Goal: Task Accomplishment & Management: Manage account settings

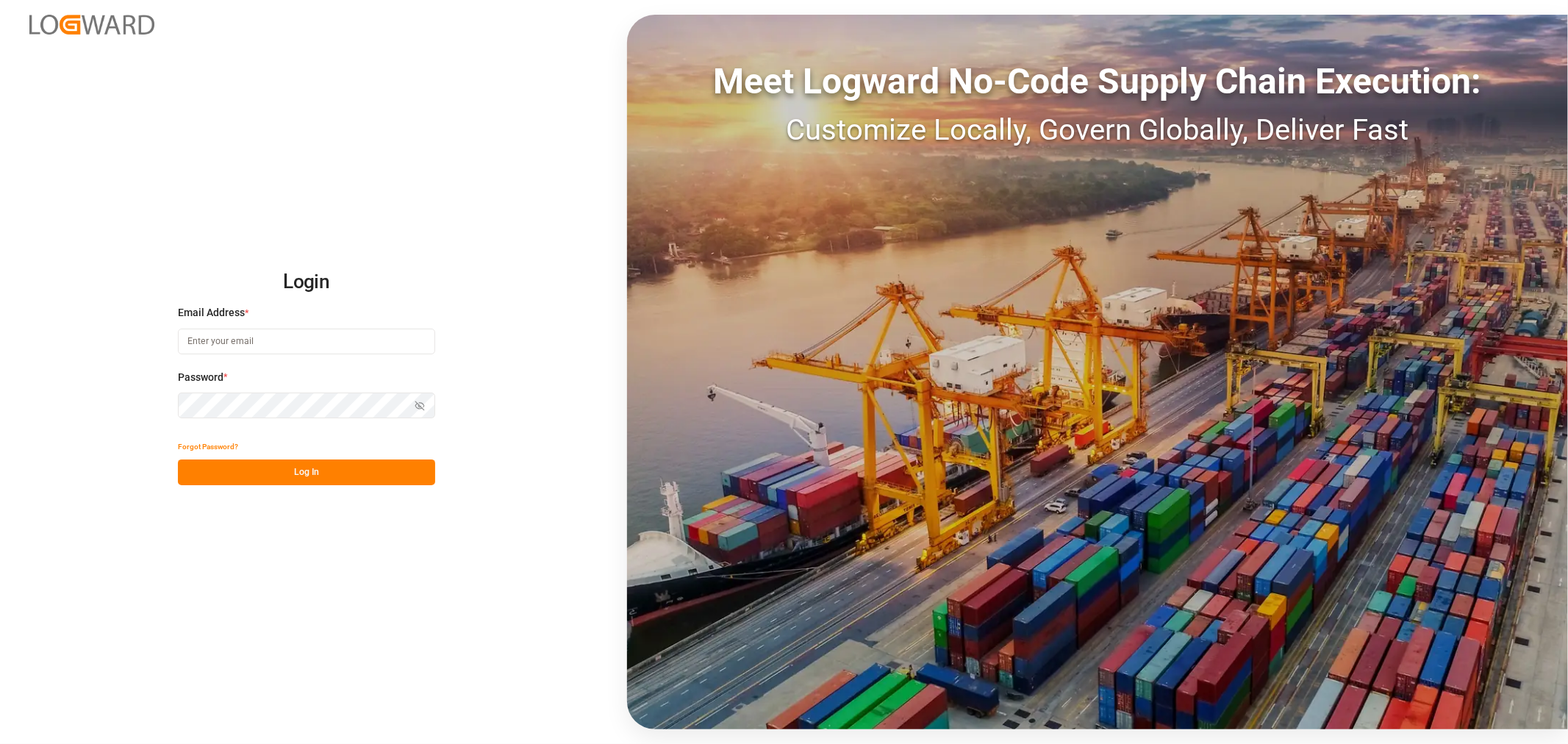
click at [359, 339] on input at bounding box center [306, 341] width 257 height 26
click at [412, 403] on button "Show password" at bounding box center [420, 405] width 31 height 26
click at [317, 469] on button "Log In" at bounding box center [306, 472] width 257 height 26
click at [311, 477] on button "Log In" at bounding box center [306, 472] width 257 height 26
click at [333, 479] on button "Log In" at bounding box center [306, 472] width 257 height 26
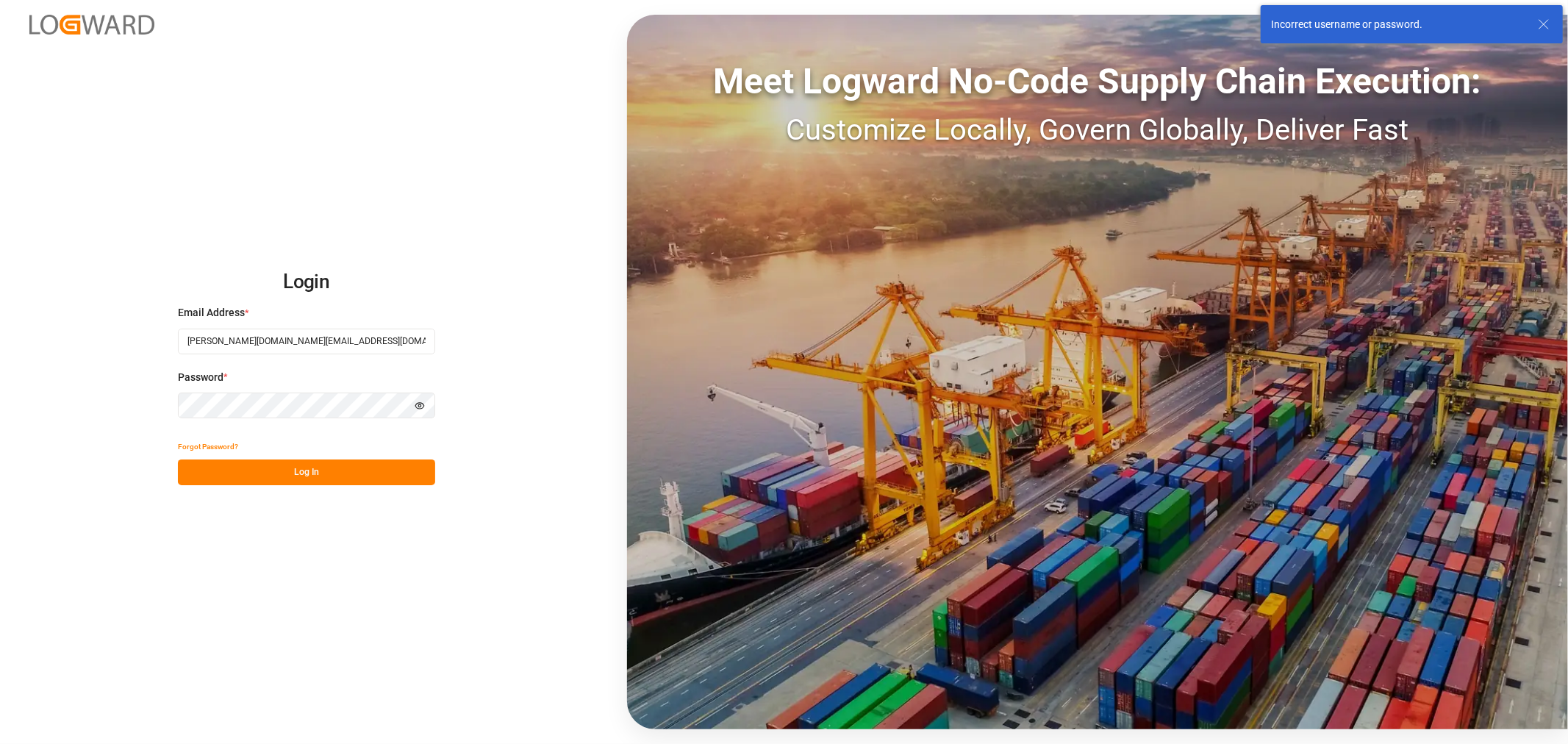
click at [331, 337] on input "mitzi.madrid@leschaco.con" at bounding box center [306, 341] width 257 height 26
type input "mitzi.madrid@leschaco.com"
click at [294, 467] on button "Log In" at bounding box center [306, 472] width 257 height 26
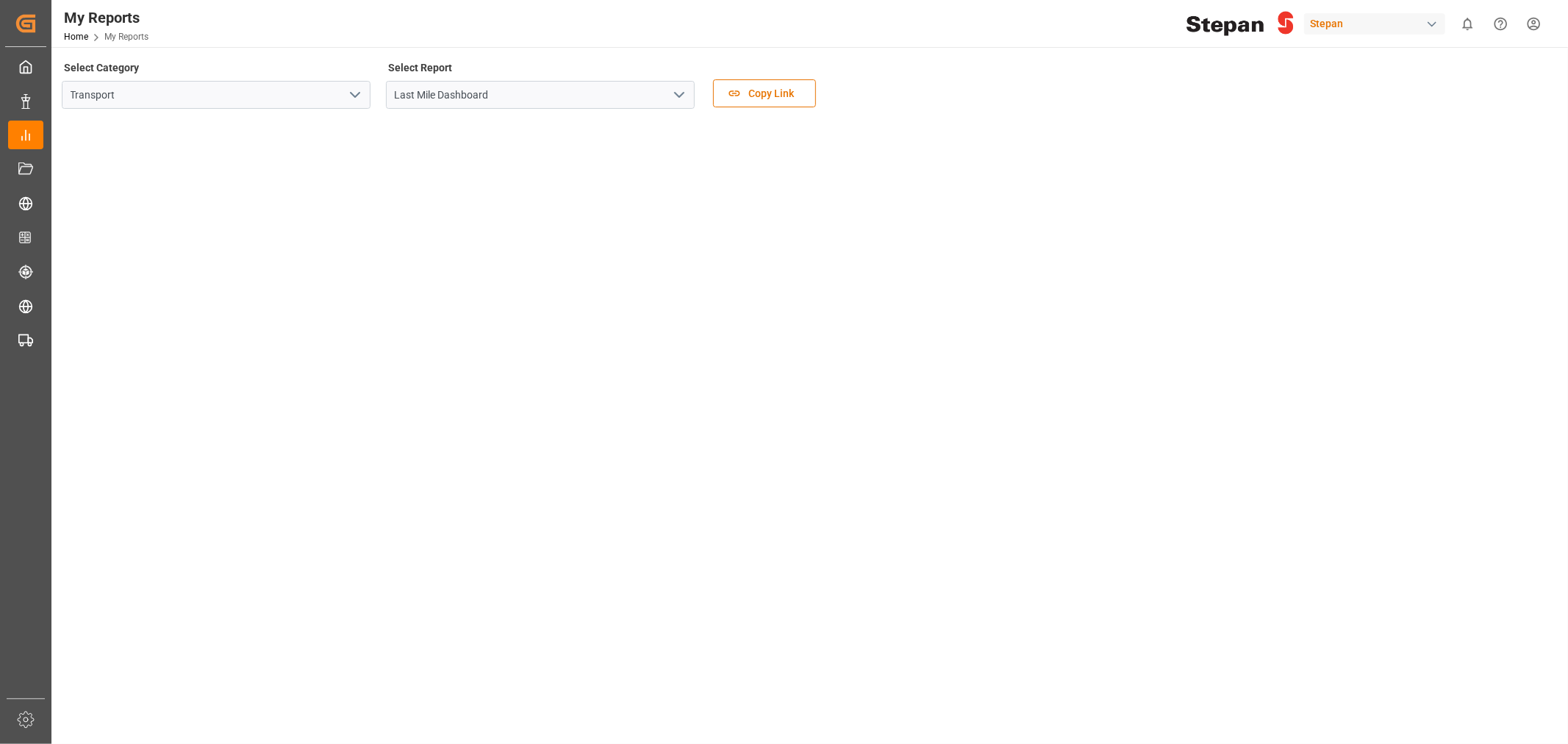
click at [353, 86] on icon "open menu" at bounding box center [355, 95] width 18 height 18
click at [107, 125] on div "Transport" at bounding box center [217, 127] width 308 height 33
click at [349, 92] on icon "open menu" at bounding box center [355, 95] width 18 height 18
click at [109, 127] on div "Transport" at bounding box center [217, 127] width 308 height 33
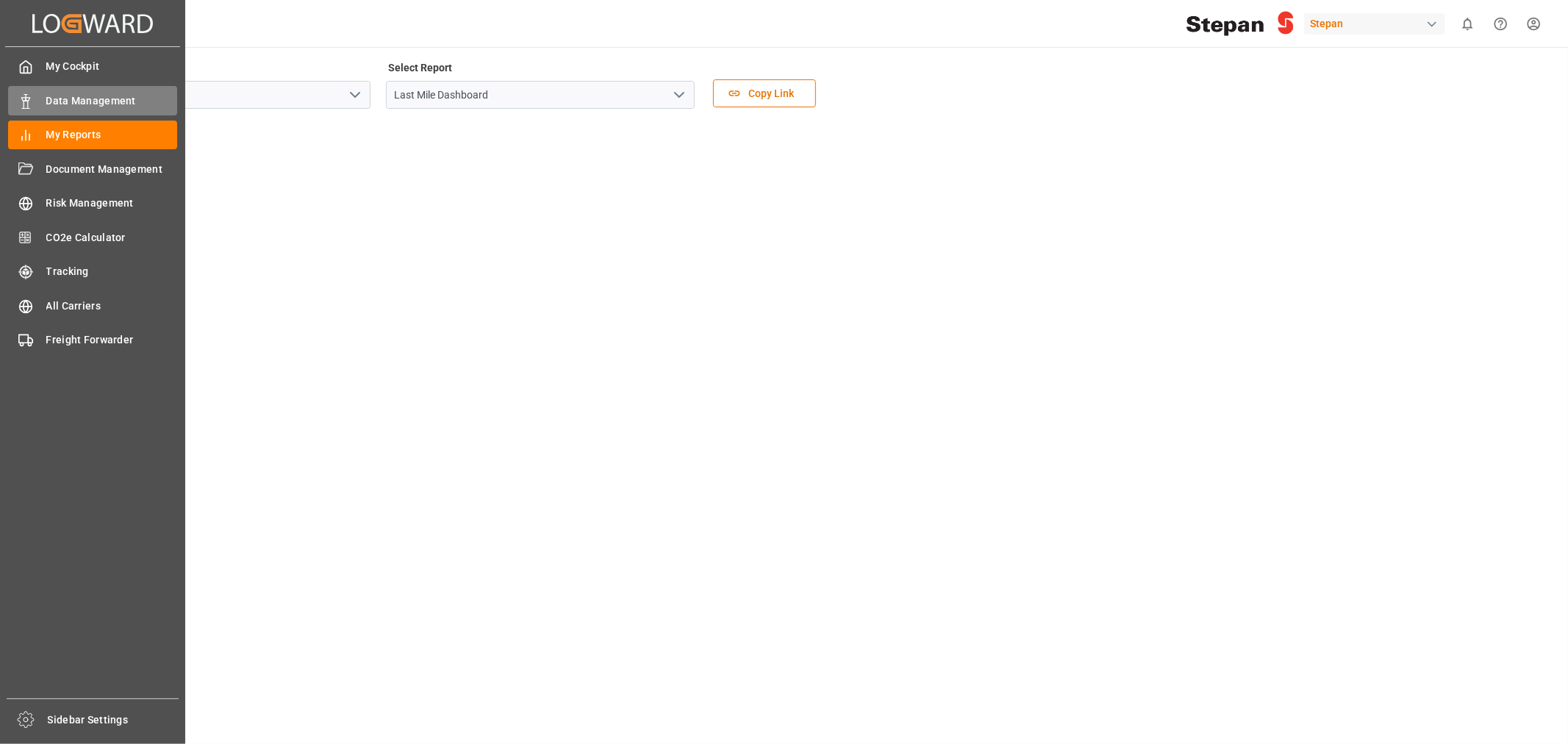
click at [48, 103] on span "Data Management" at bounding box center [112, 101] width 132 height 15
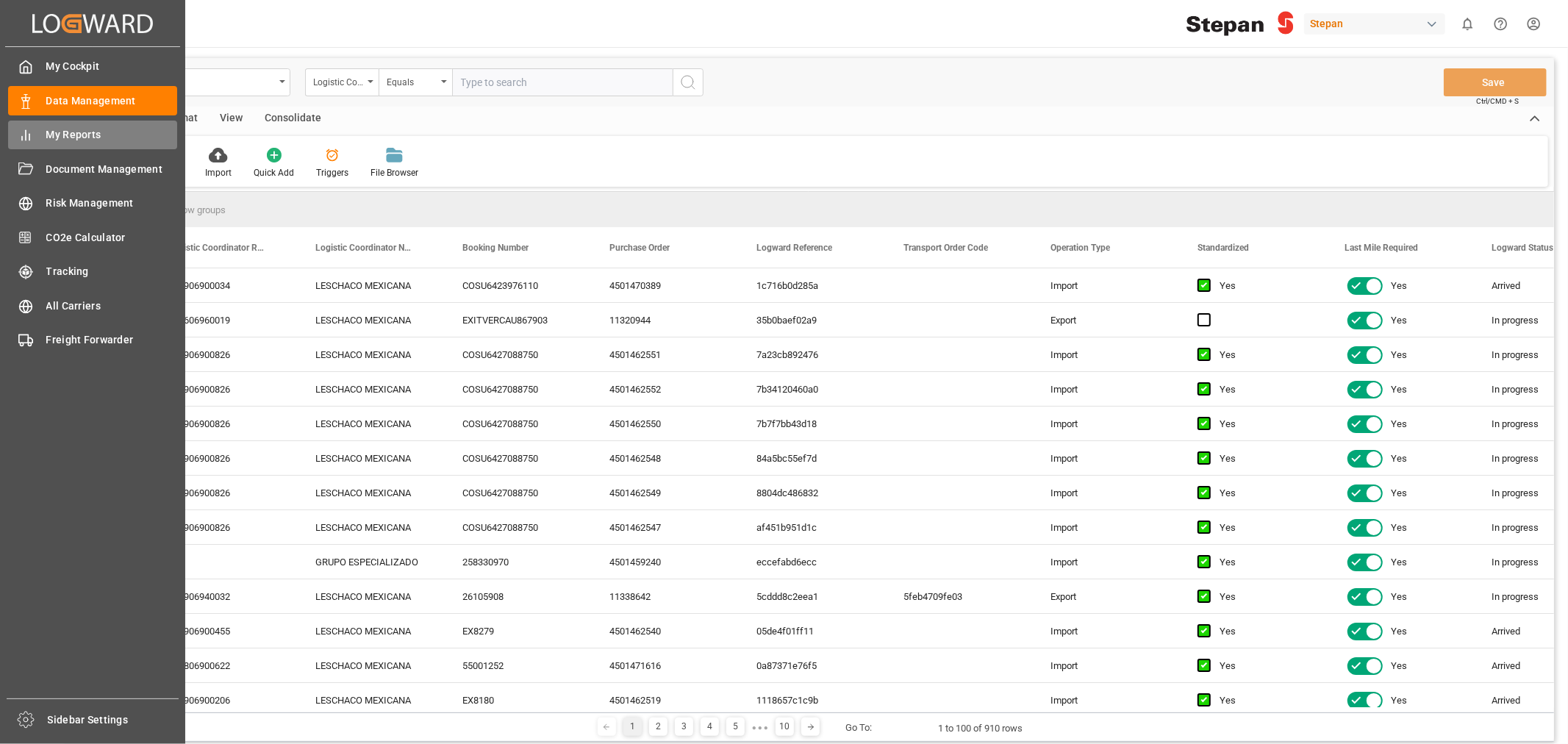
click at [59, 136] on span "My Reports" at bounding box center [112, 135] width 132 height 15
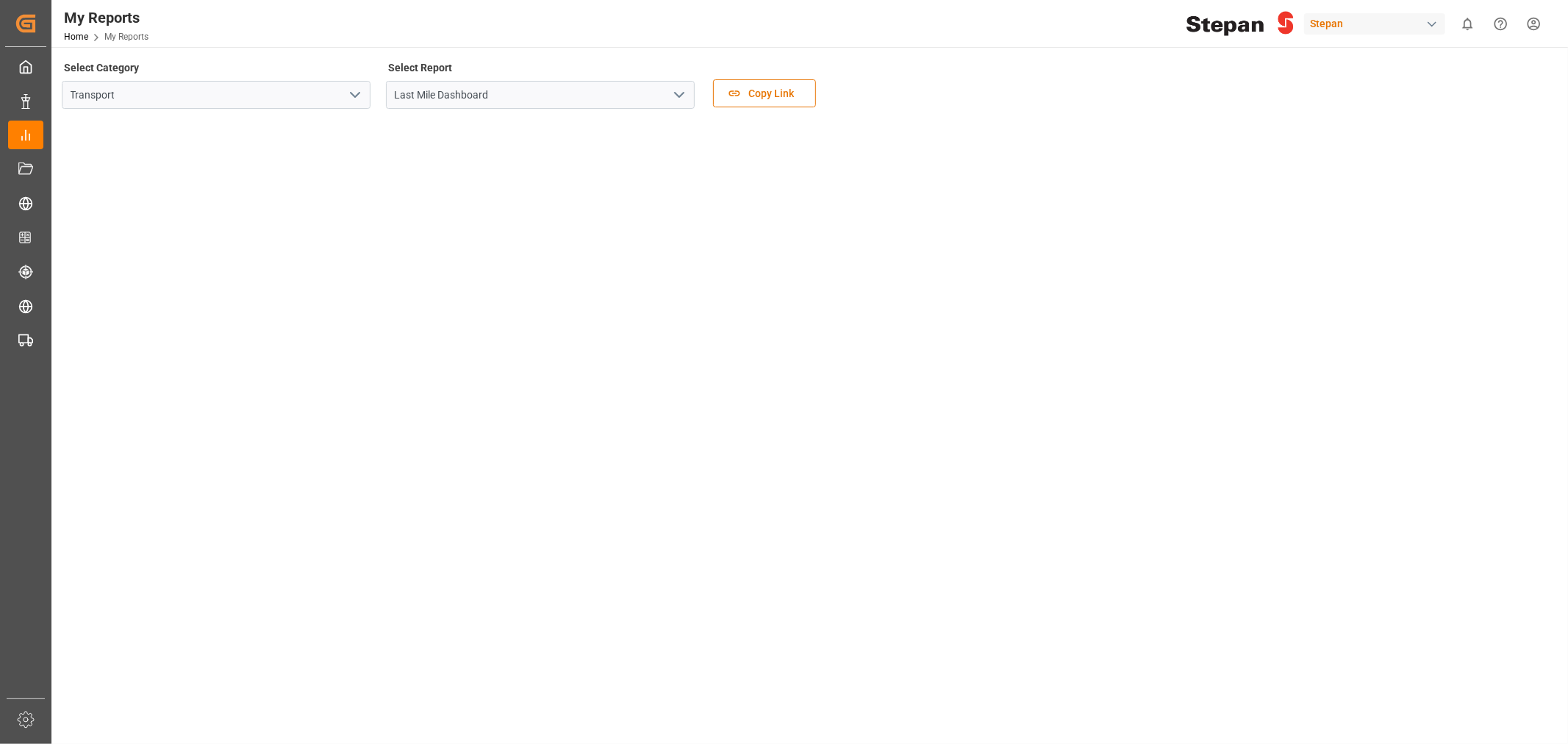
click at [353, 99] on icon "open menu" at bounding box center [355, 95] width 18 height 18
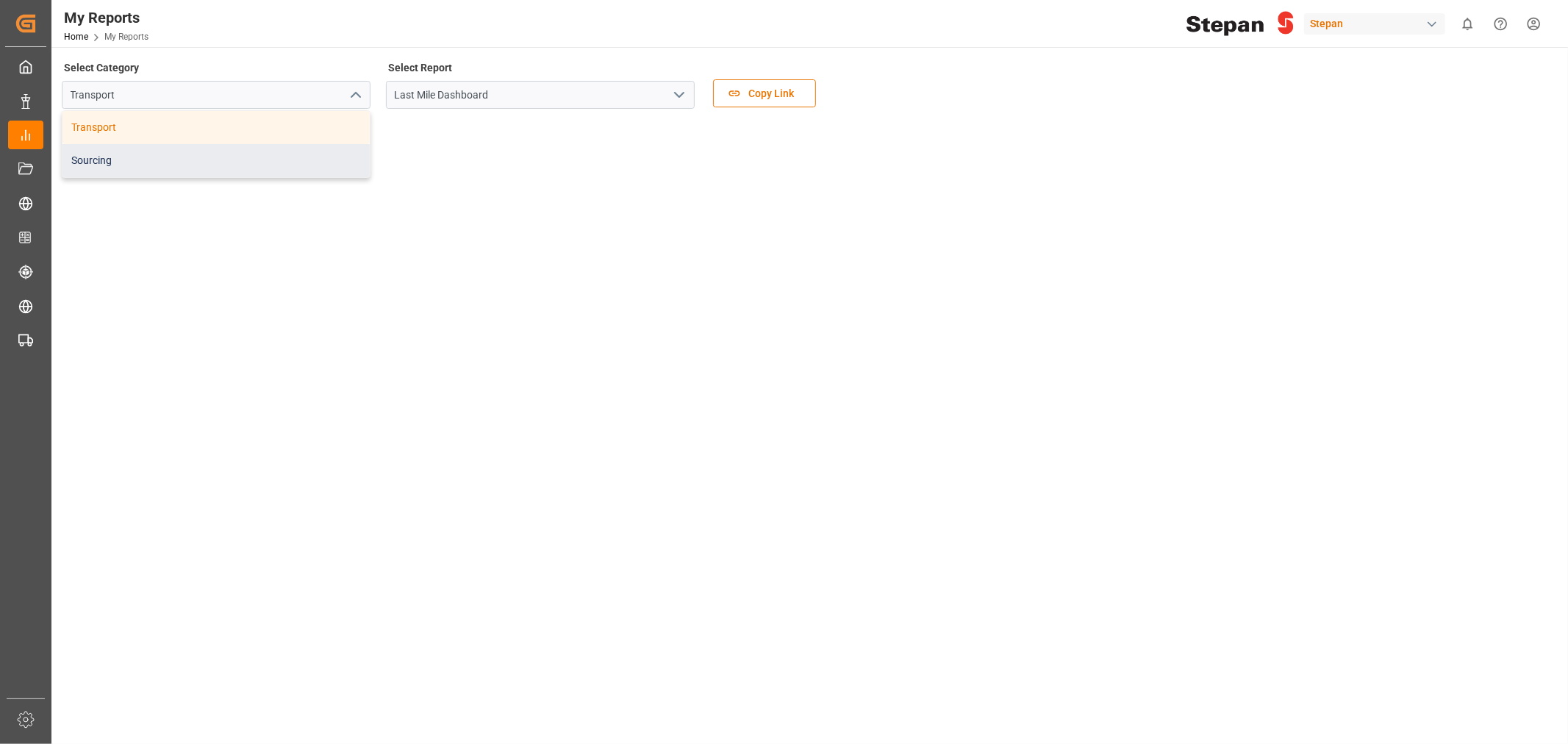
click at [150, 158] on div "Sourcing" at bounding box center [217, 161] width 308 height 33
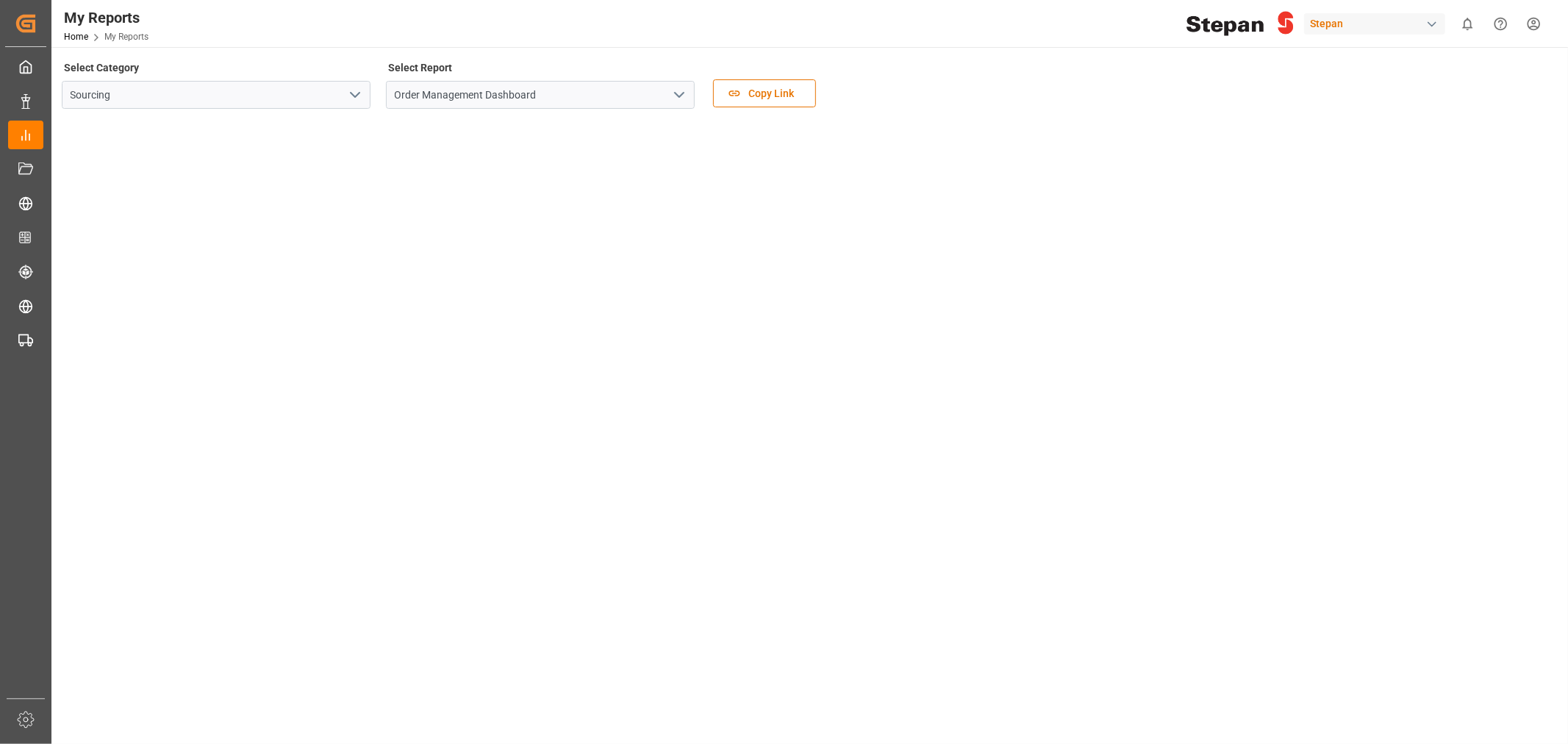
click at [348, 86] on icon "open menu" at bounding box center [355, 95] width 18 height 18
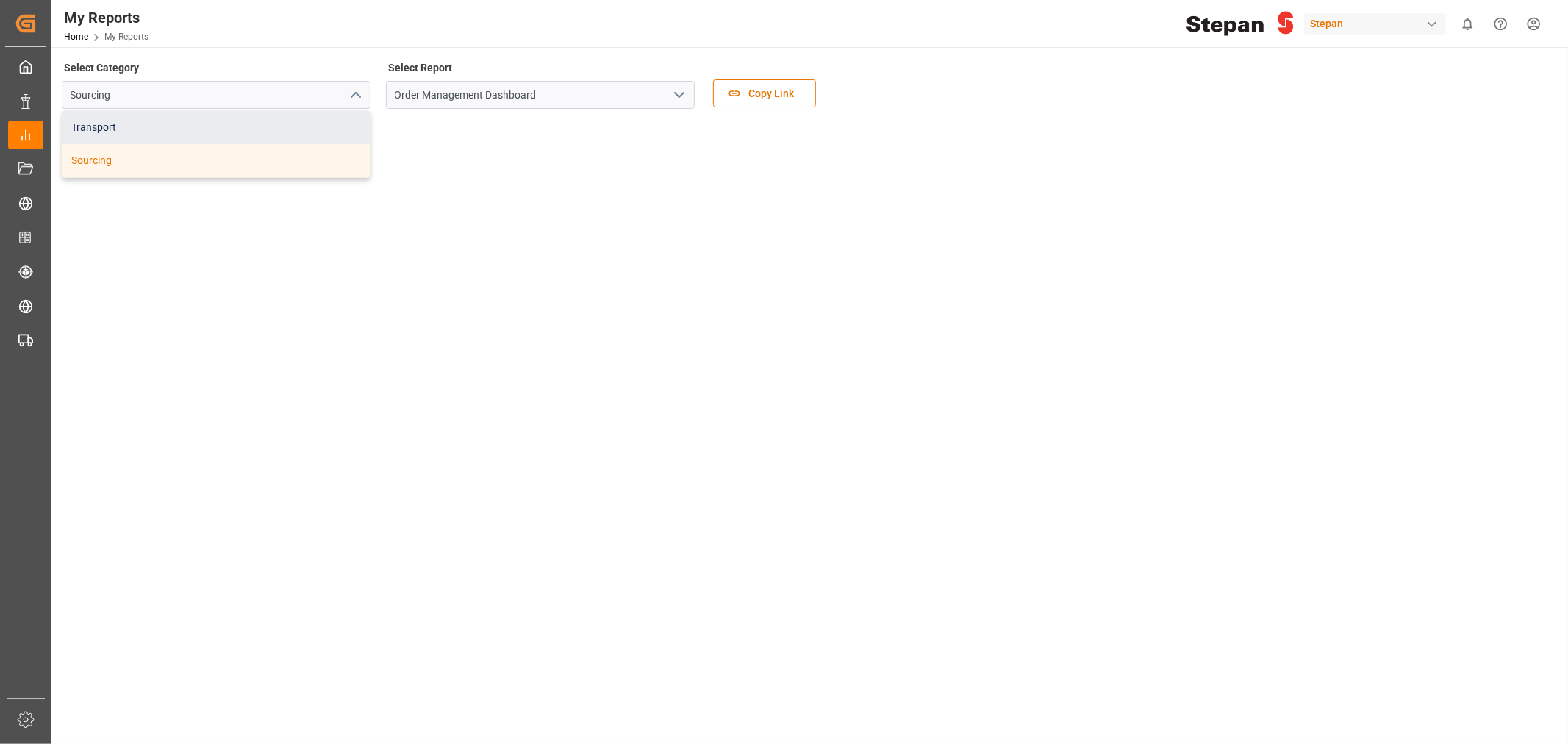
click at [174, 123] on div "Transport" at bounding box center [217, 127] width 308 height 33
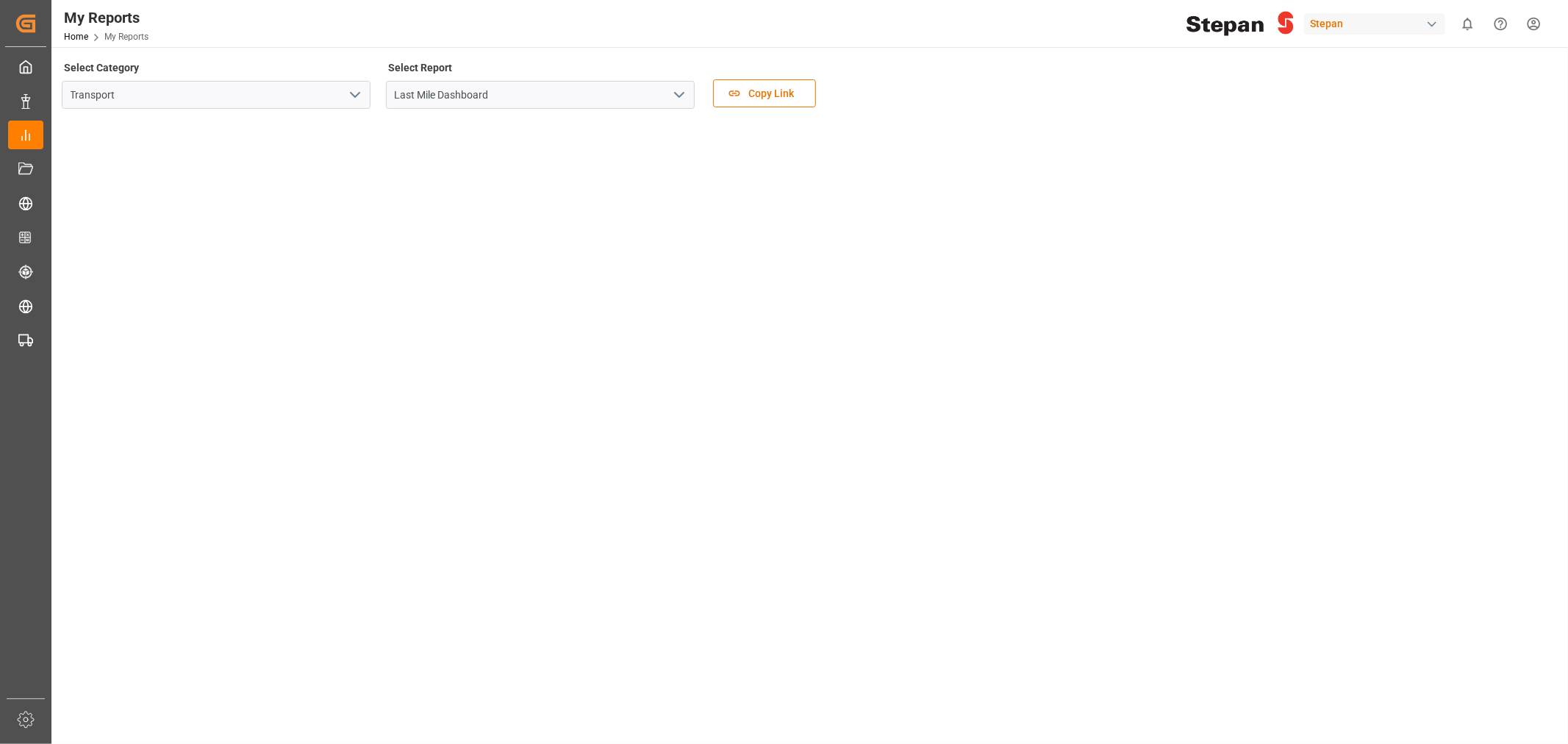
click at [679, 99] on icon "open menu" at bounding box center [679, 95] width 18 height 18
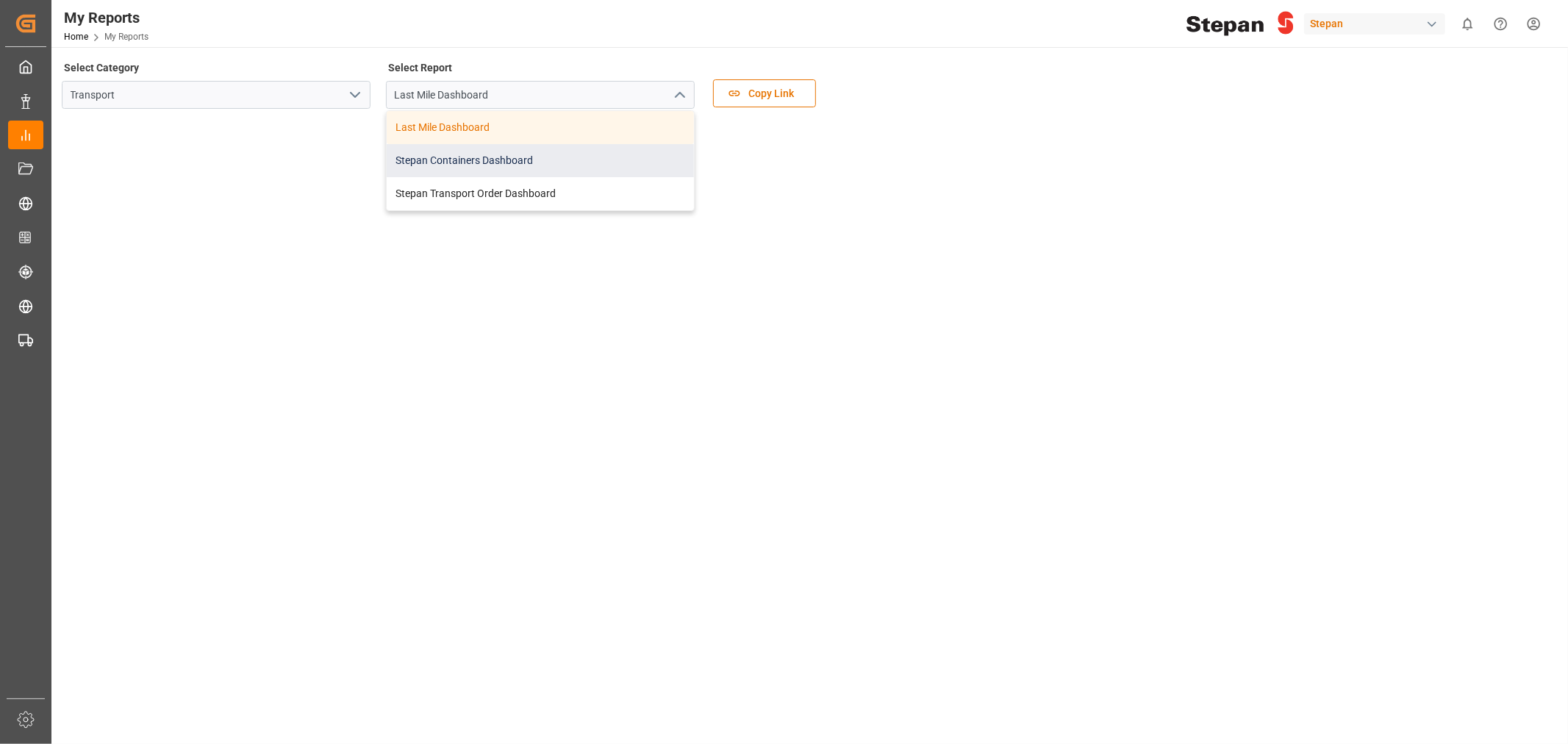
click at [490, 155] on div "Stepan Containers Dashboard" at bounding box center [540, 161] width 308 height 33
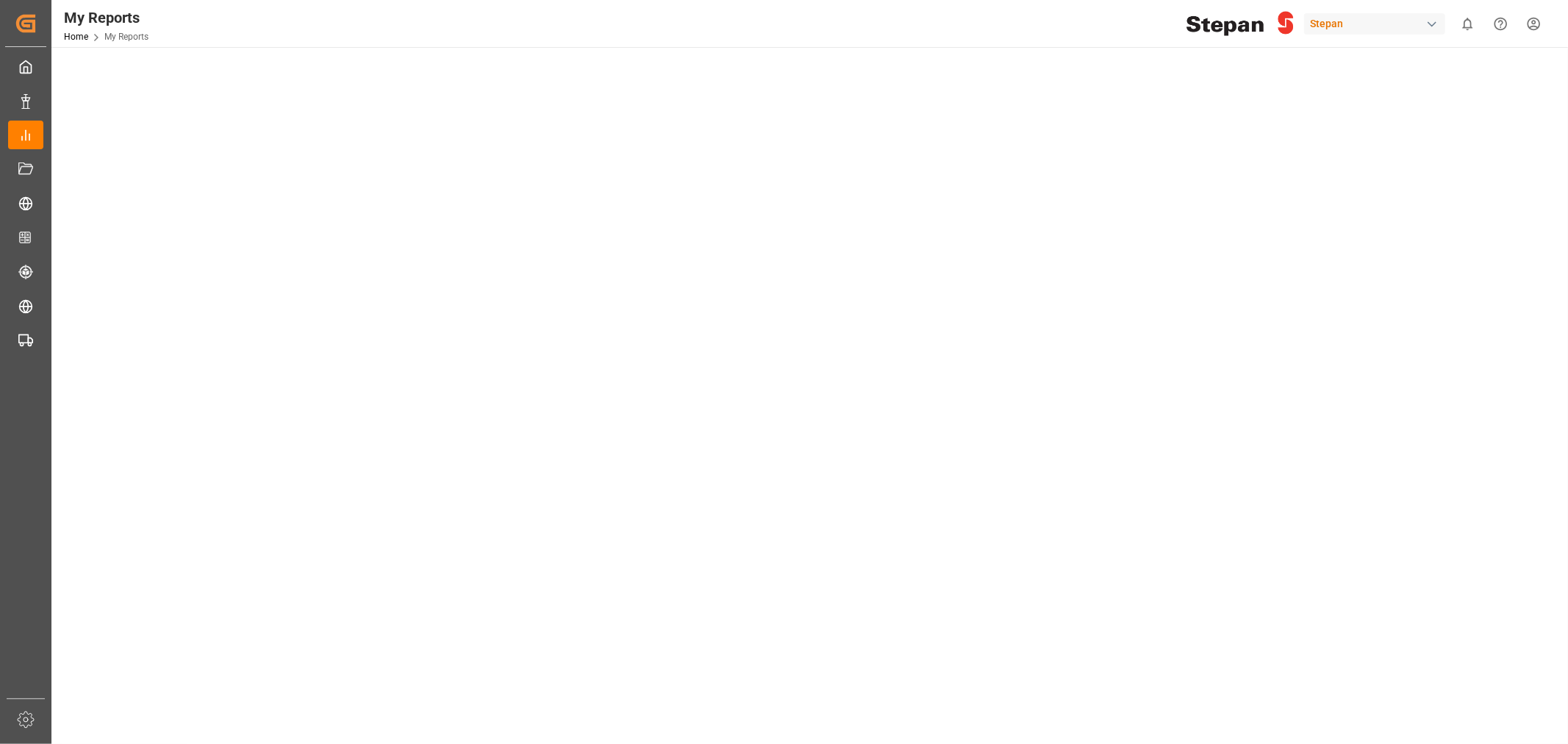
scroll to position [163, 0]
click at [1431, 20] on div "button" at bounding box center [1431, 24] width 14 height 14
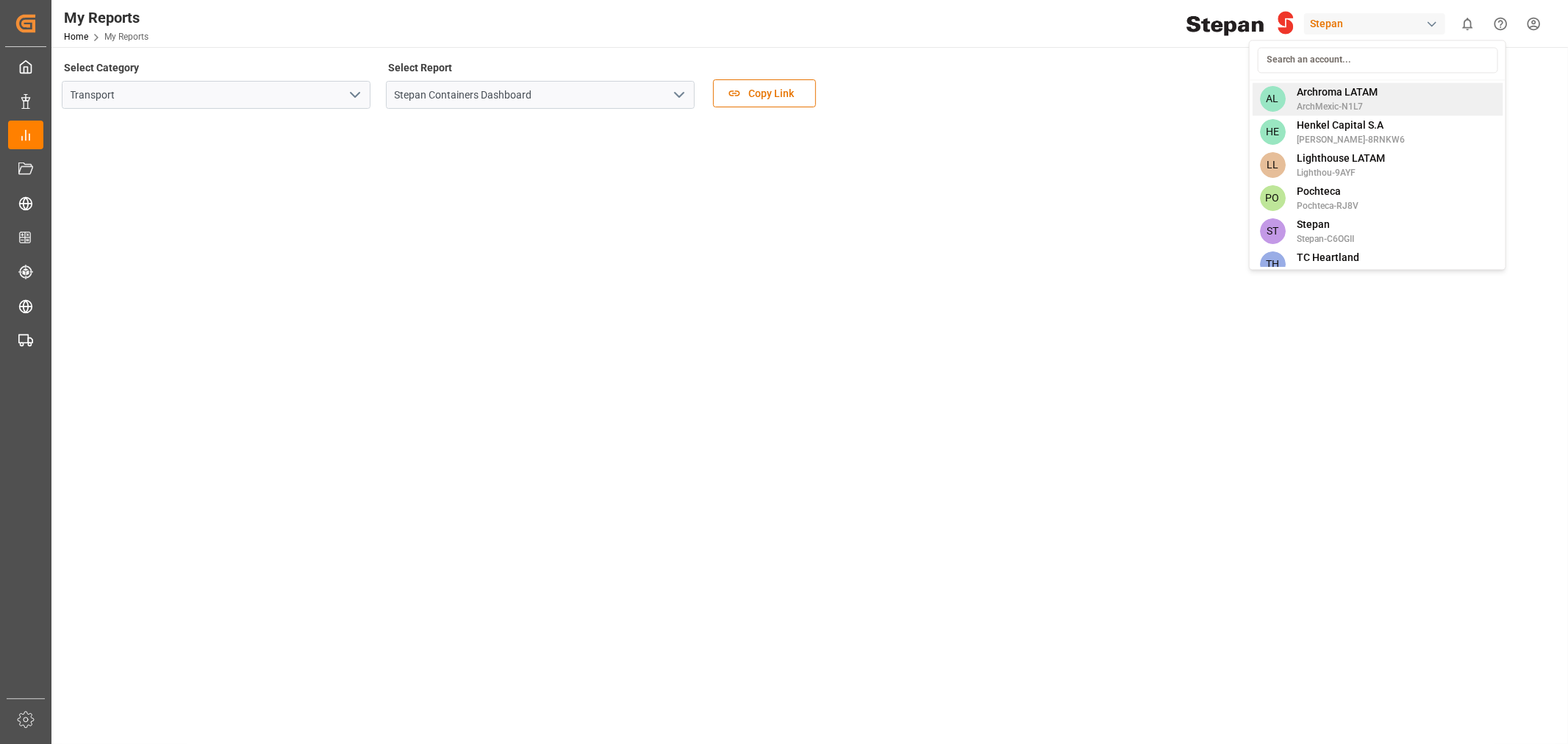
click at [1375, 99] on span "Archroma LATAM" at bounding box center [1337, 92] width 81 height 15
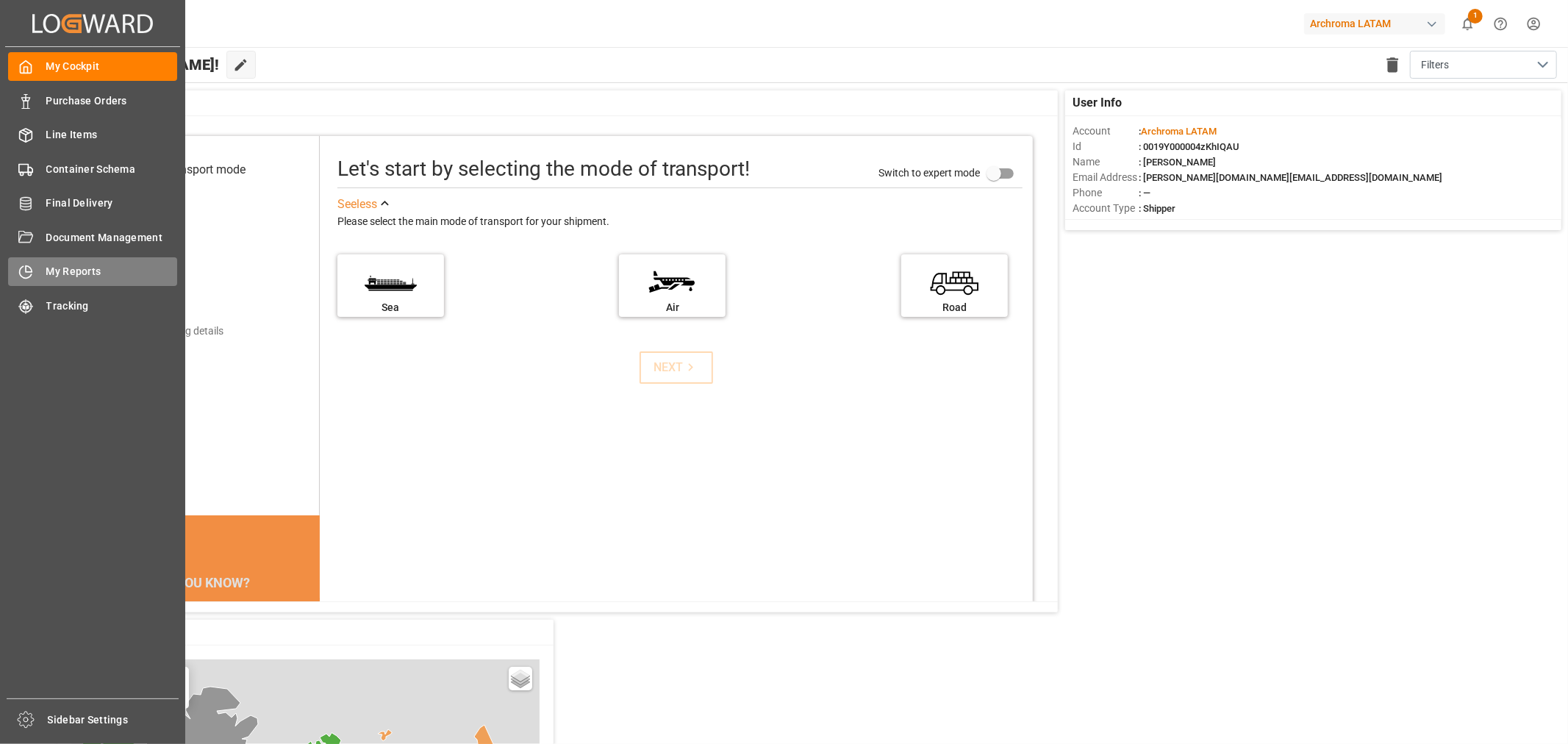
click at [84, 265] on span "My Reports" at bounding box center [112, 272] width 132 height 15
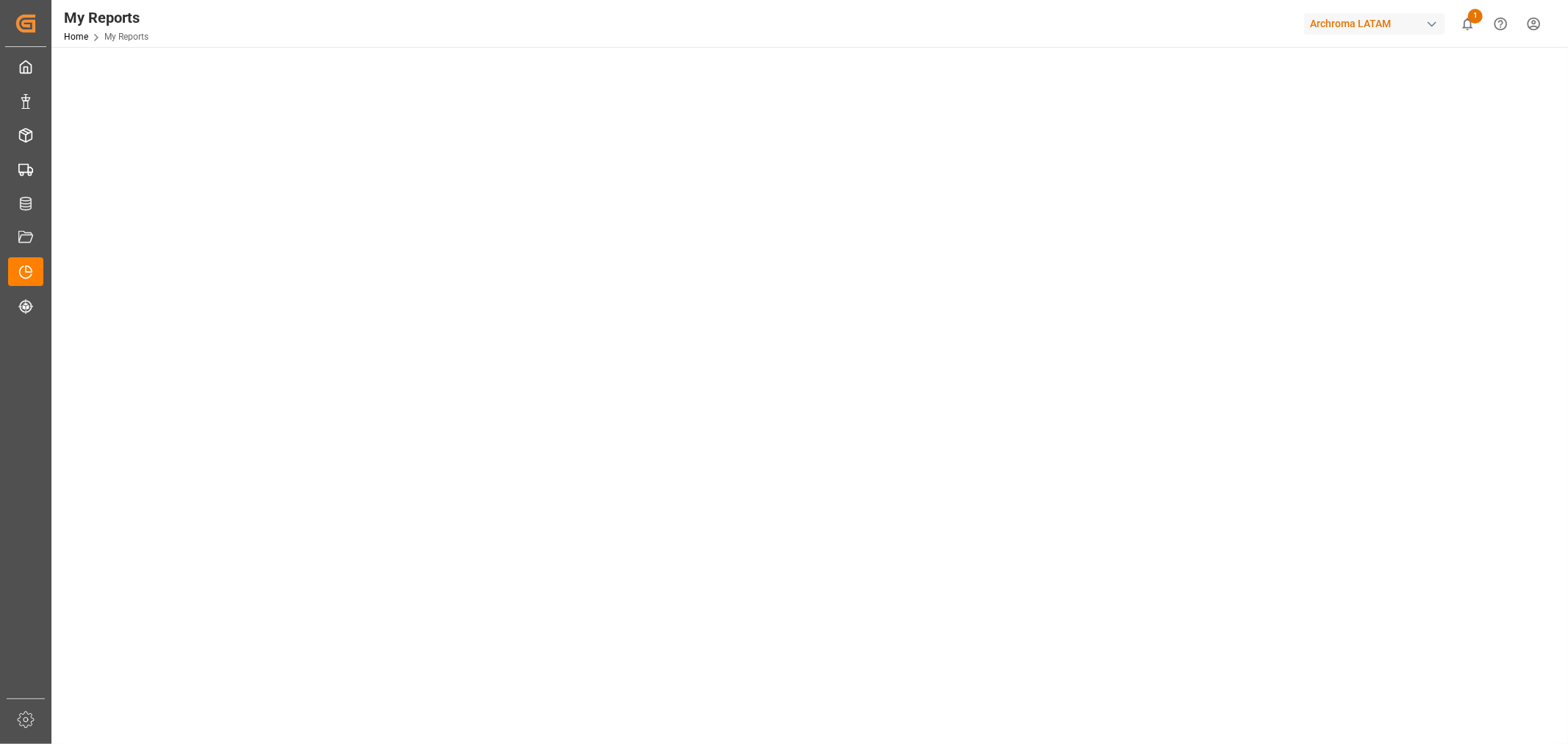
scroll to position [409, 0]
click at [1472, 24] on icon "show 1 new notifications" at bounding box center [1467, 24] width 15 height 15
click at [1432, 17] on div "button" at bounding box center [1431, 24] width 14 height 14
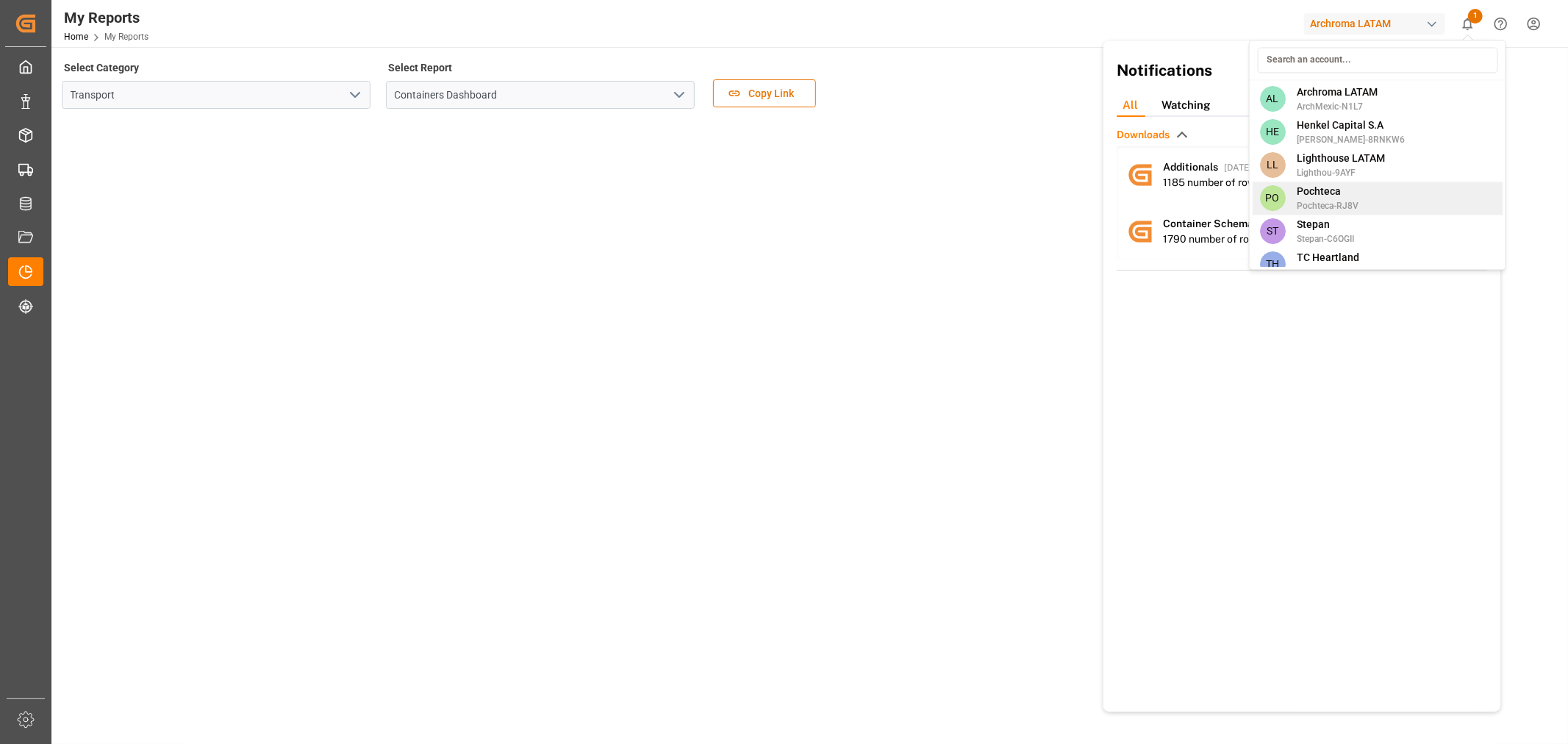
click at [1346, 189] on span "Pochteca" at bounding box center [1328, 192] width 62 height 15
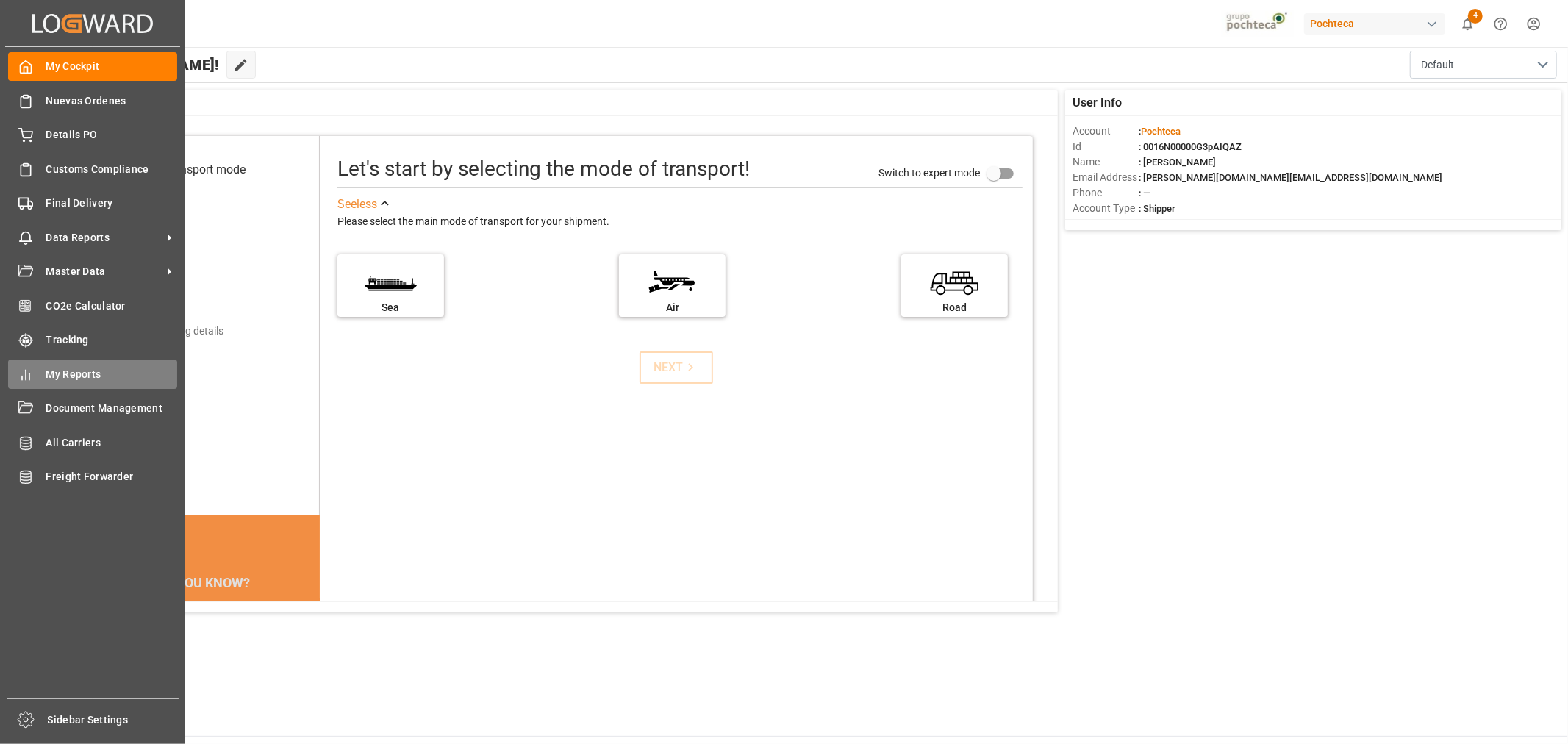
click at [79, 372] on span "My Reports" at bounding box center [112, 374] width 132 height 15
